Goal: Obtain resource: Download file/media

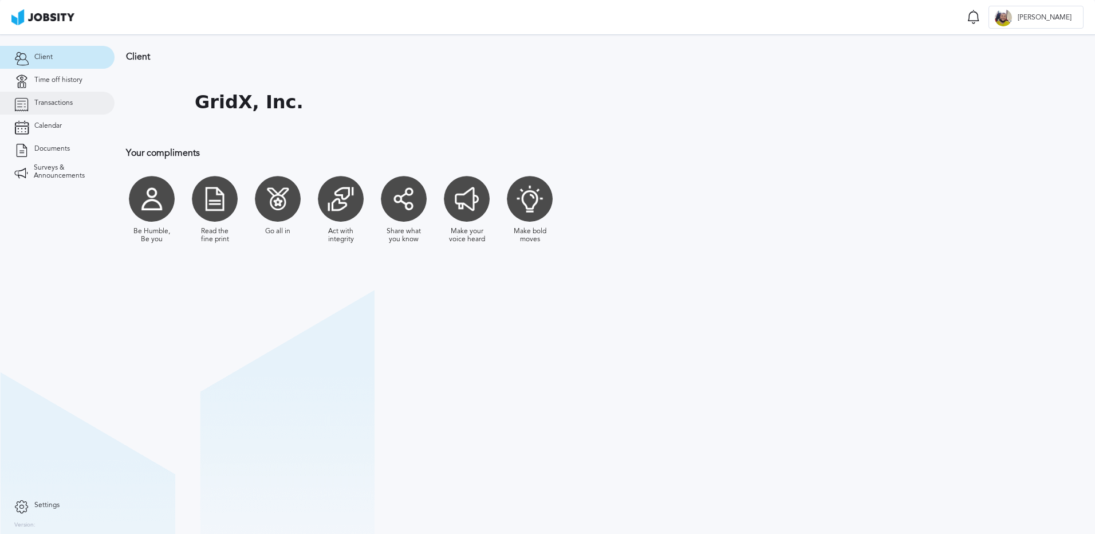
click at [62, 103] on span "Transactions" at bounding box center [53, 103] width 38 height 8
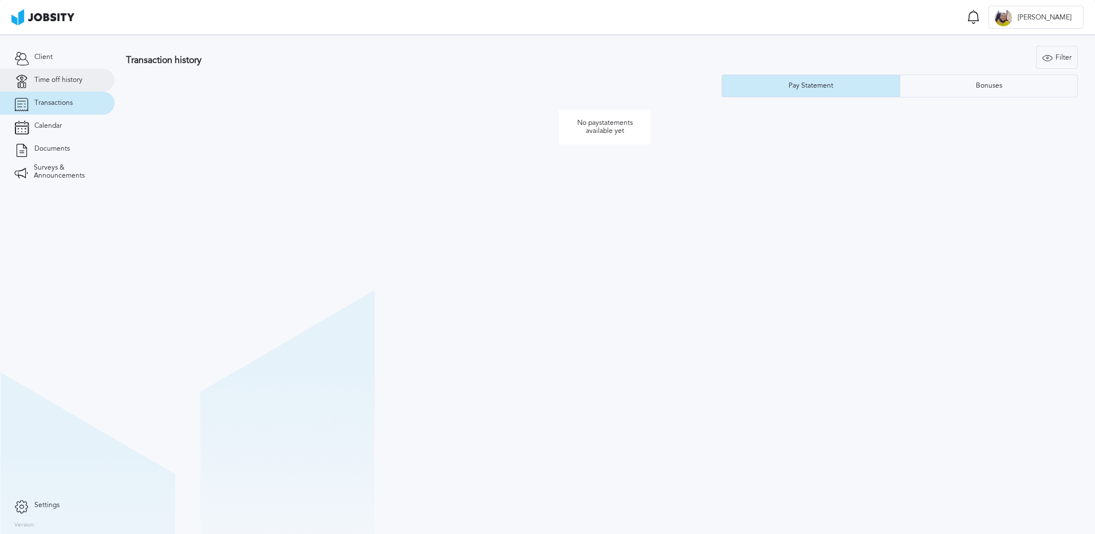
click at [50, 76] on span "Time off history" at bounding box center [58, 80] width 48 height 8
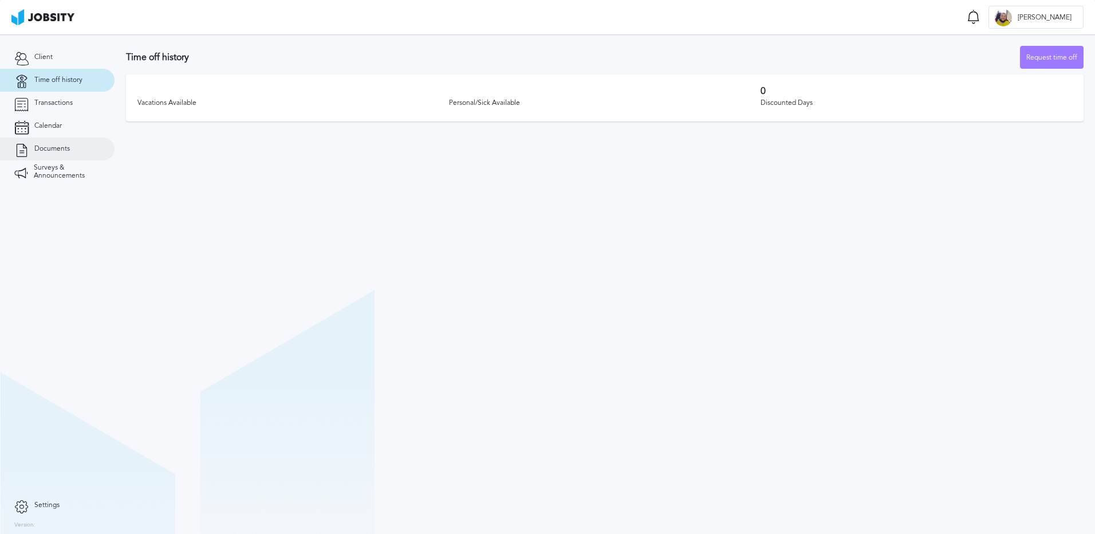
click at [61, 149] on span "Documents" at bounding box center [52, 149] width 36 height 8
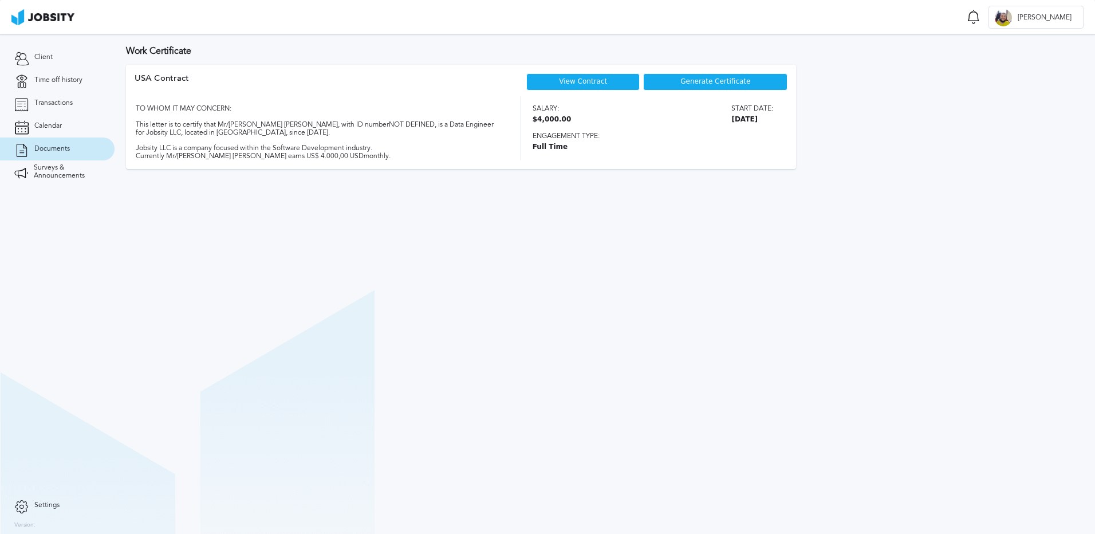
click at [698, 86] on div "Generate Certificate" at bounding box center [715, 81] width 144 height 17
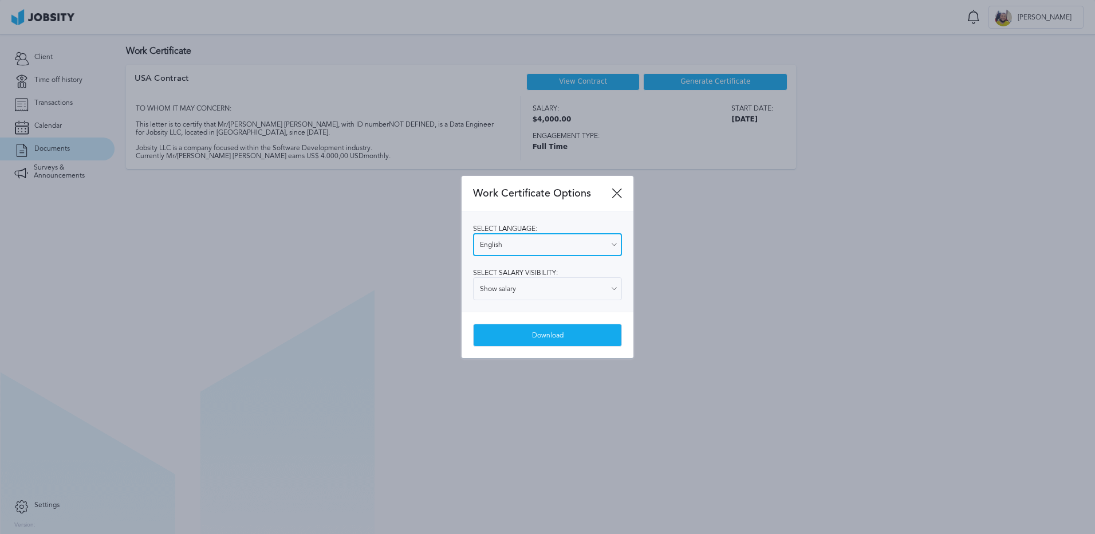
click at [548, 241] on input "English" at bounding box center [547, 244] width 149 height 23
click at [547, 226] on div "Select language: English English Spanish Select salary visibility: Show salary …" at bounding box center [548, 261] width 172 height 100
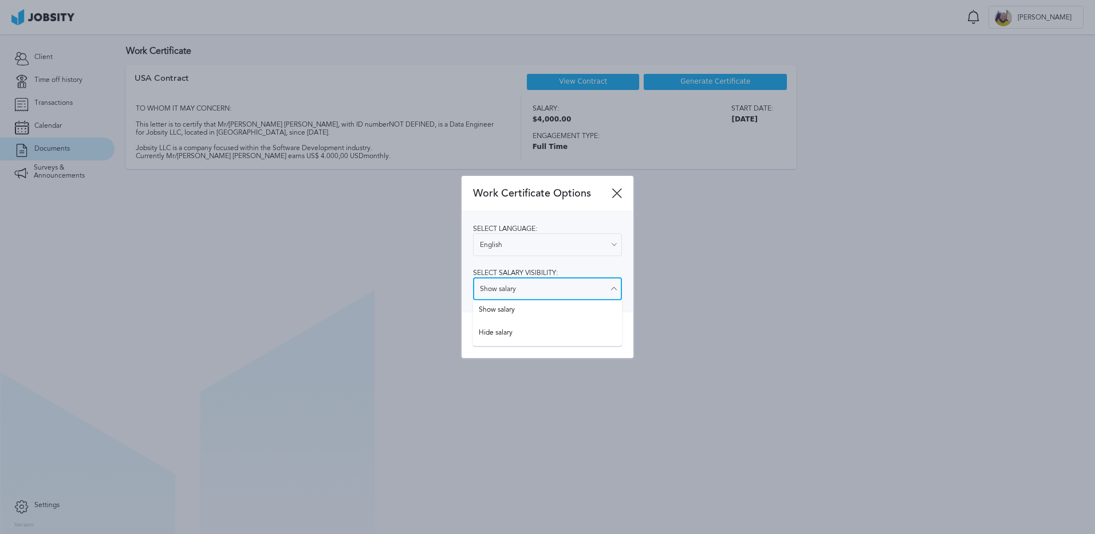
click at [561, 289] on input "Show salary" at bounding box center [547, 288] width 149 height 23
click at [560, 287] on input "Show salary" at bounding box center [547, 288] width 149 height 23
click at [575, 270] on div "Select language: English English Spanish Select salary visibility: Show salary …" at bounding box center [548, 261] width 172 height 100
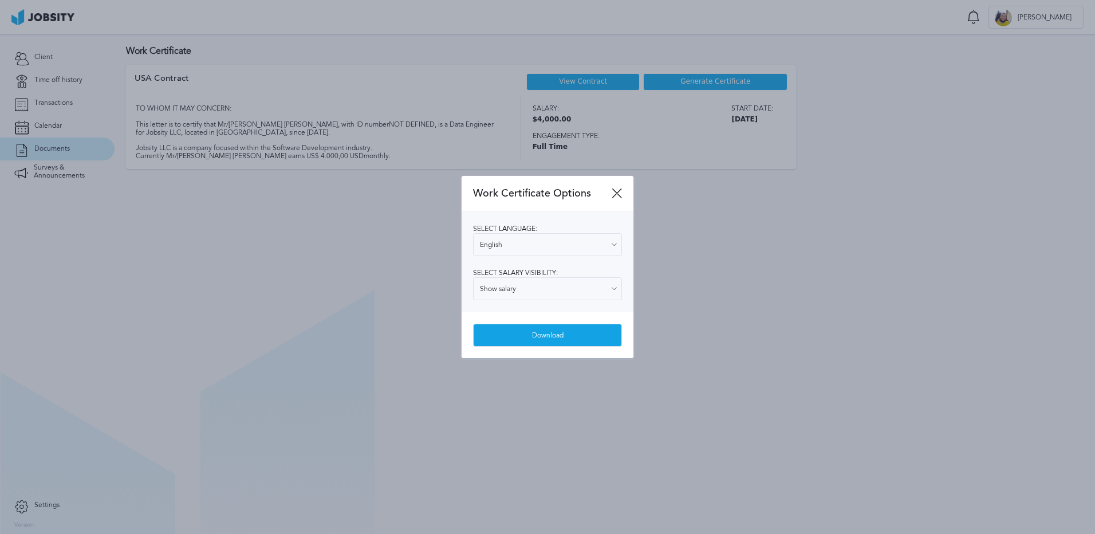
click at [569, 334] on div "Download" at bounding box center [548, 335] width 148 height 23
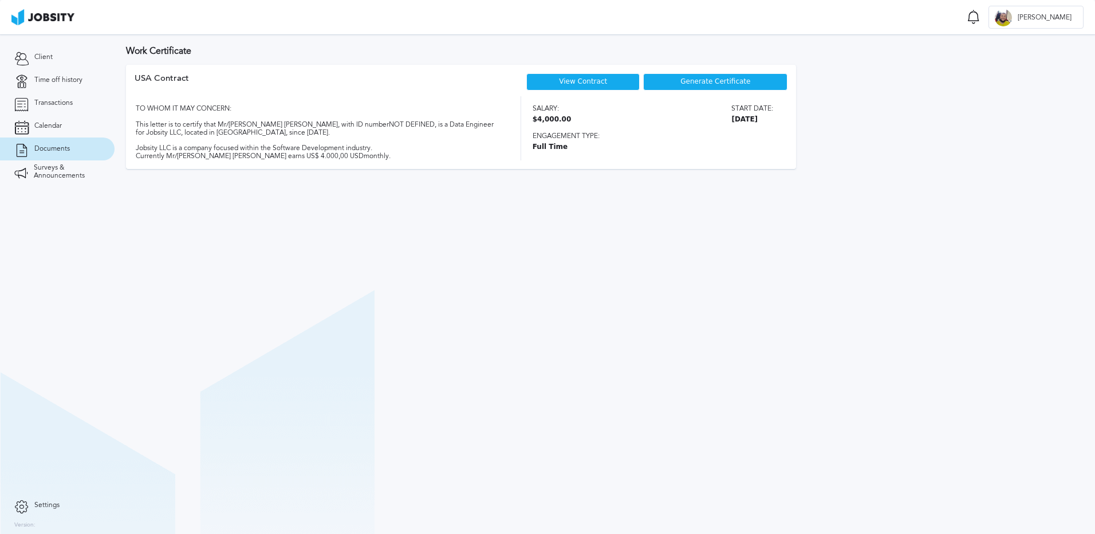
click at [856, 269] on section "Work Certificate USA [DEMOGRAPHIC_DATA] View Contract Generate Certificate TO W…" at bounding box center [605, 283] width 980 height 499
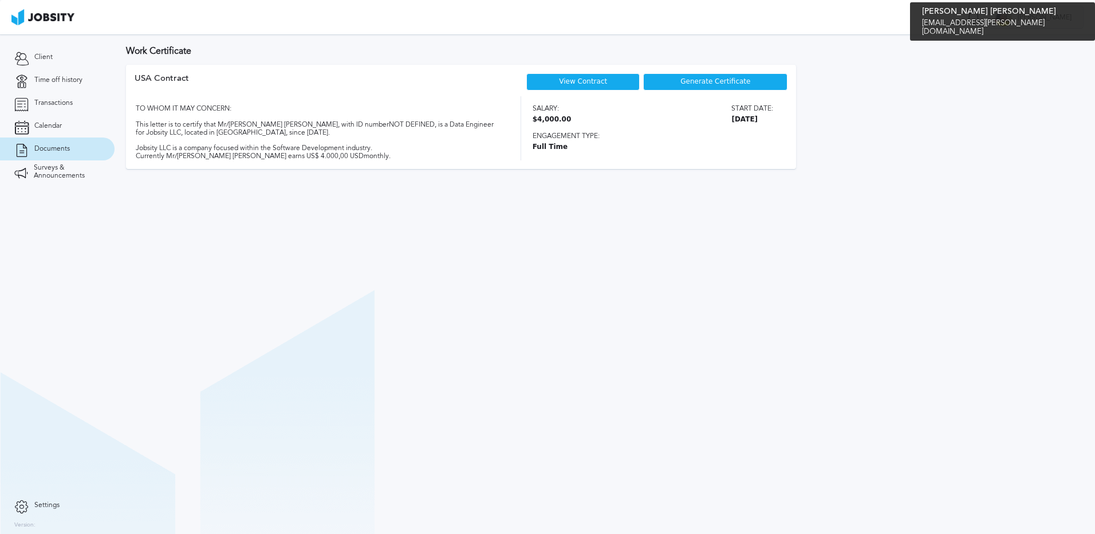
click at [1012, 10] on div at bounding box center [1003, 17] width 17 height 17
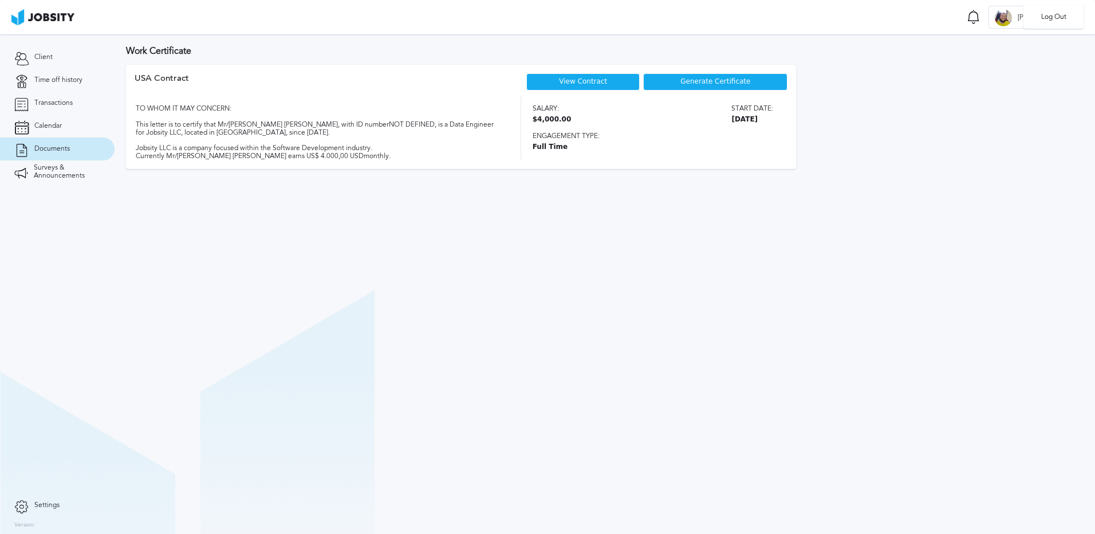
click at [1015, 134] on div "Log Out" at bounding box center [547, 267] width 1095 height 534
click at [40, 508] on span "Settings" at bounding box center [46, 505] width 25 height 8
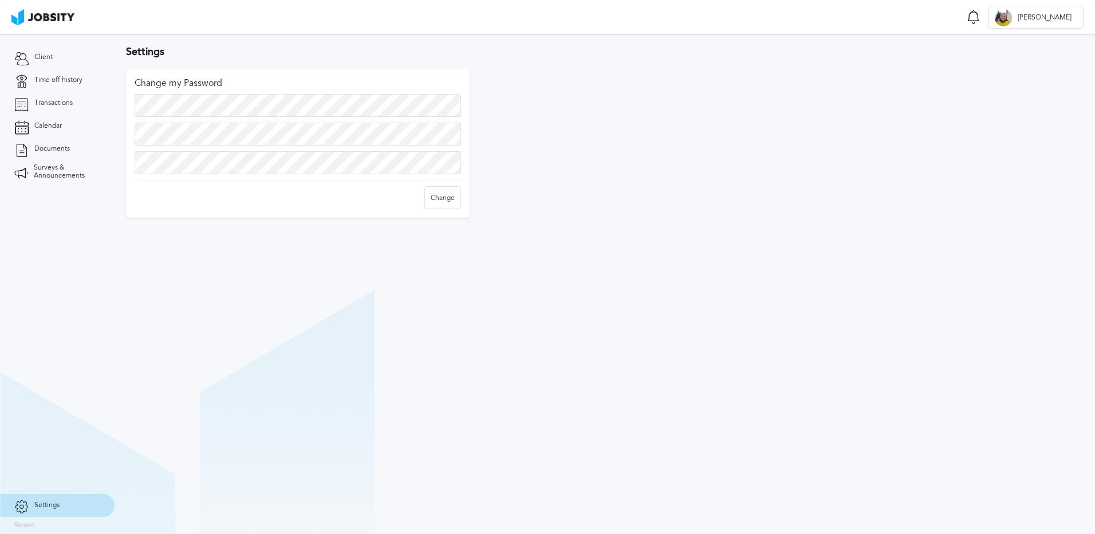
click at [21, 17] on img at bounding box center [42, 17] width 63 height 16
click at [49, 15] on img at bounding box center [42, 17] width 63 height 16
click at [46, 150] on span "Documents" at bounding box center [52, 149] width 36 height 8
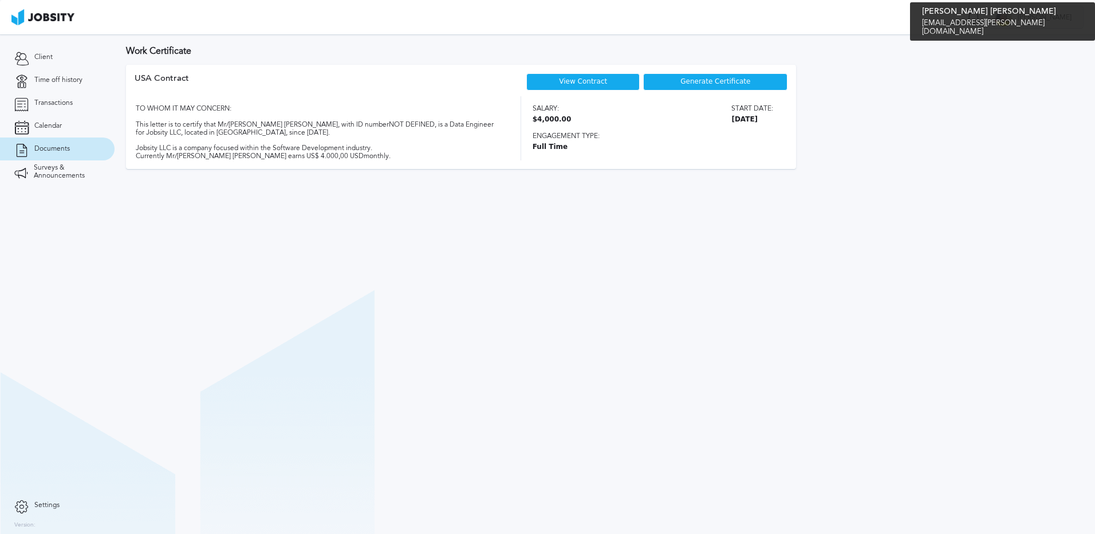
click at [1049, 20] on span "[PERSON_NAME]" at bounding box center [1044, 18] width 65 height 8
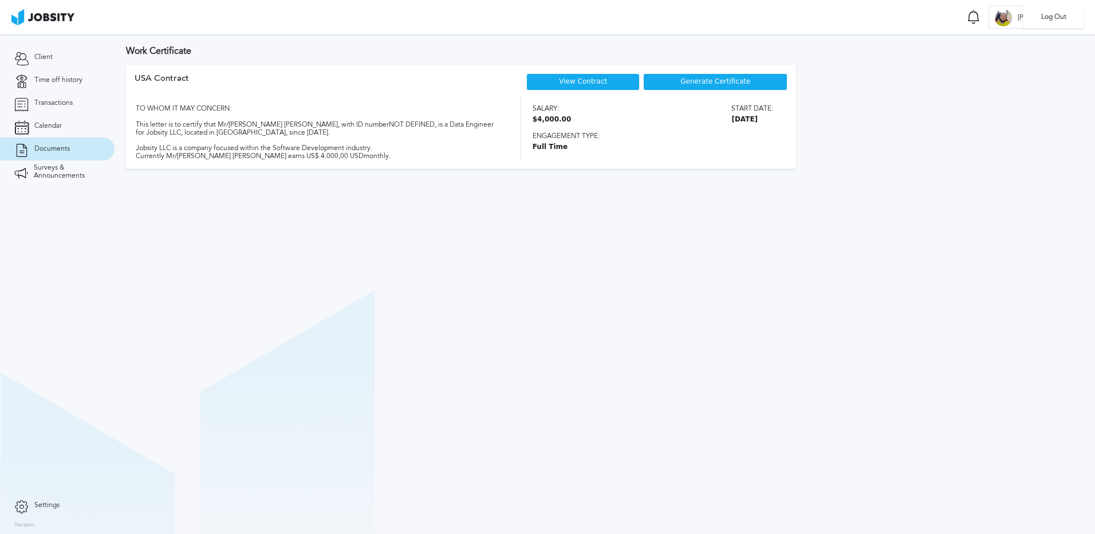
click at [1054, 147] on div "Log Out" at bounding box center [547, 267] width 1095 height 534
click at [980, 18] on icon at bounding box center [974, 17] width 14 height 14
click at [997, 267] on section "Work Certificate USA [DEMOGRAPHIC_DATA] View Contract Generate Certificate TO W…" at bounding box center [605, 283] width 980 height 499
